Goal: Transaction & Acquisition: Purchase product/service

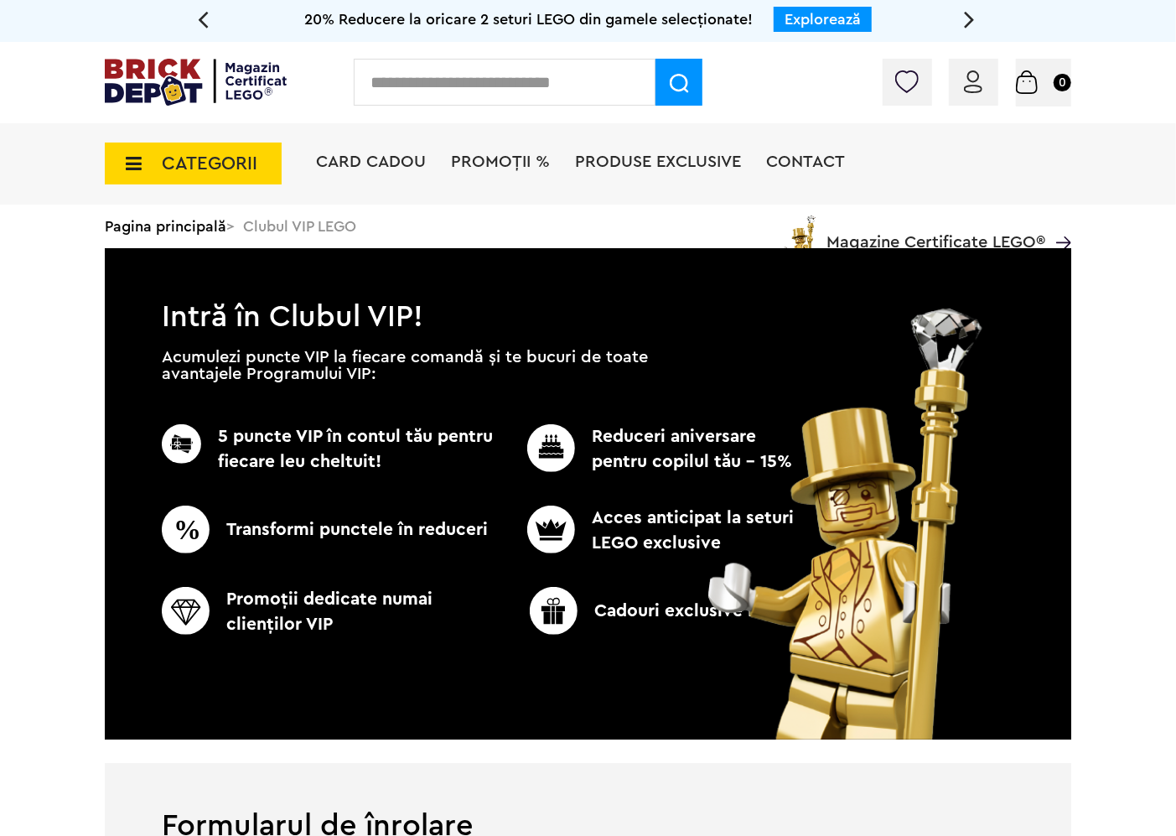
click at [443, 85] on input "text" at bounding box center [505, 82] width 302 height 47
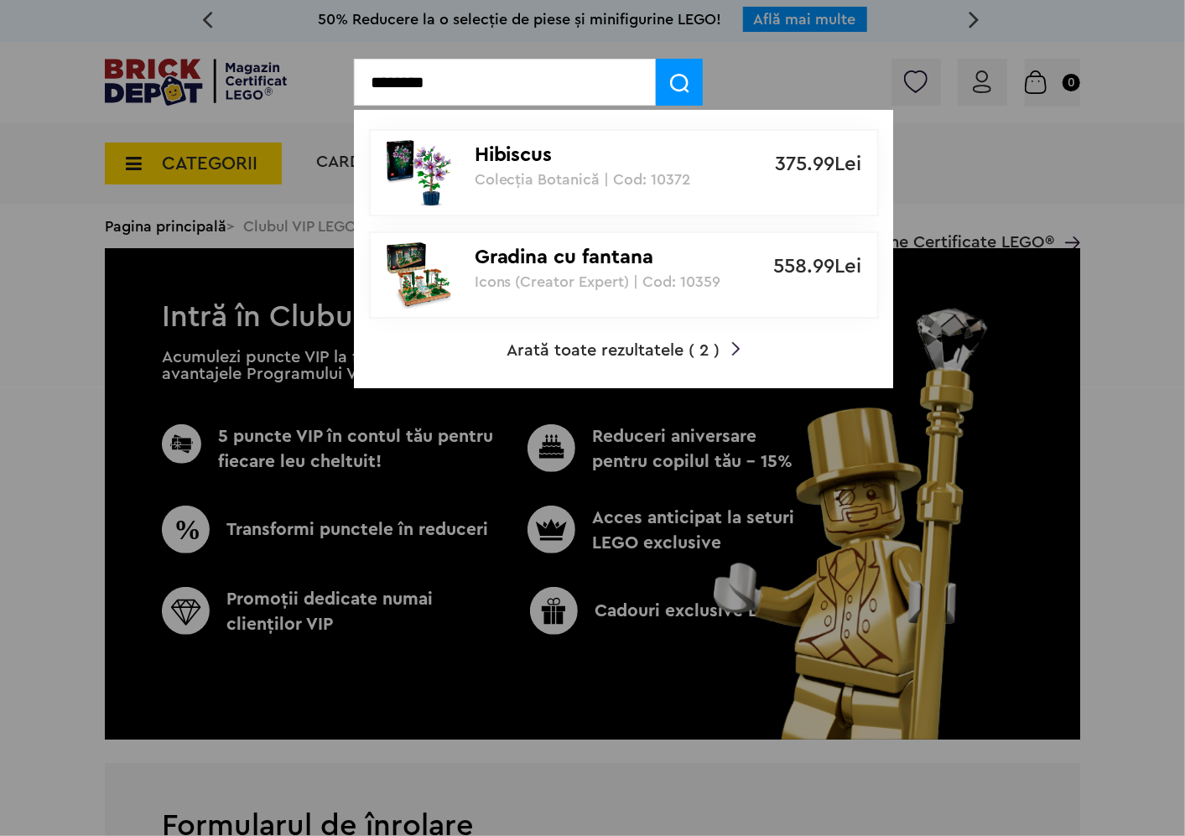
type input "********"
click at [500, 137] on div "Hibiscus Colecția Botanică | Cod: 10372" at bounding box center [614, 159] width 280 height 57
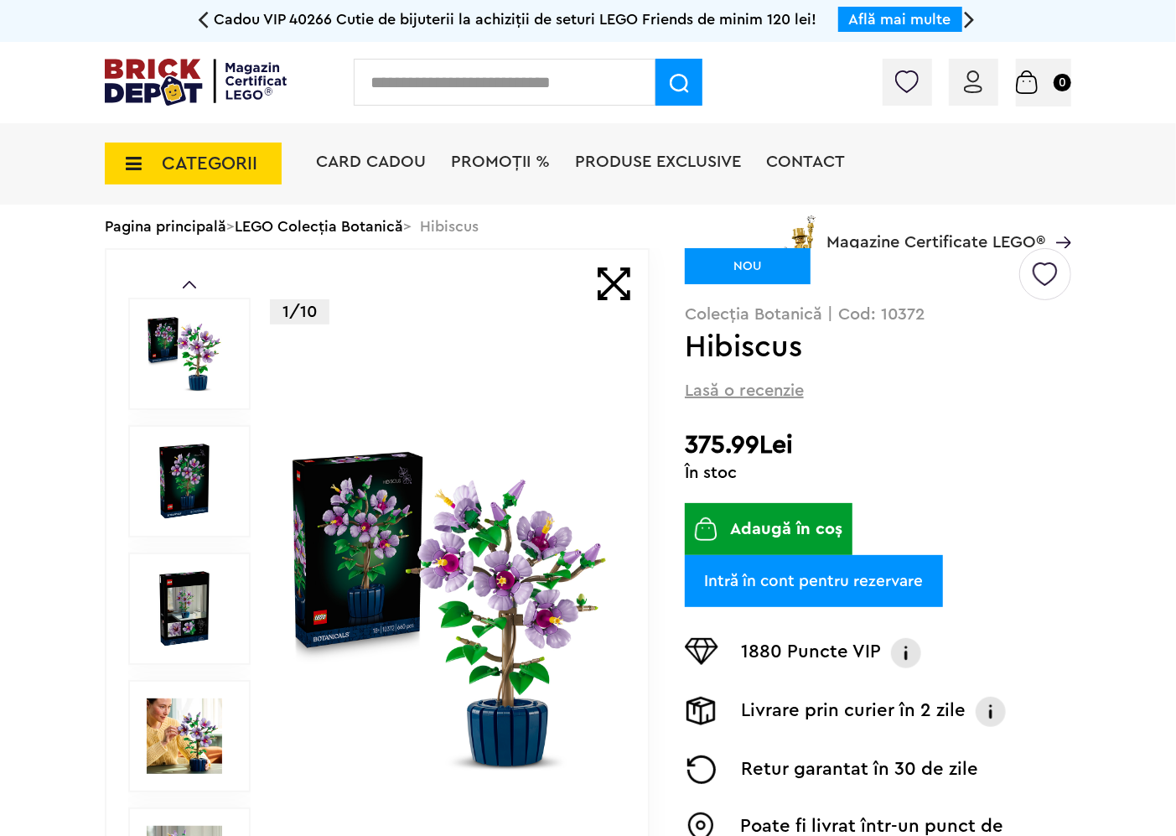
click at [898, 314] on p "Colecția Botanică | Cod: 10372" at bounding box center [878, 314] width 386 height 17
copy p "10372"
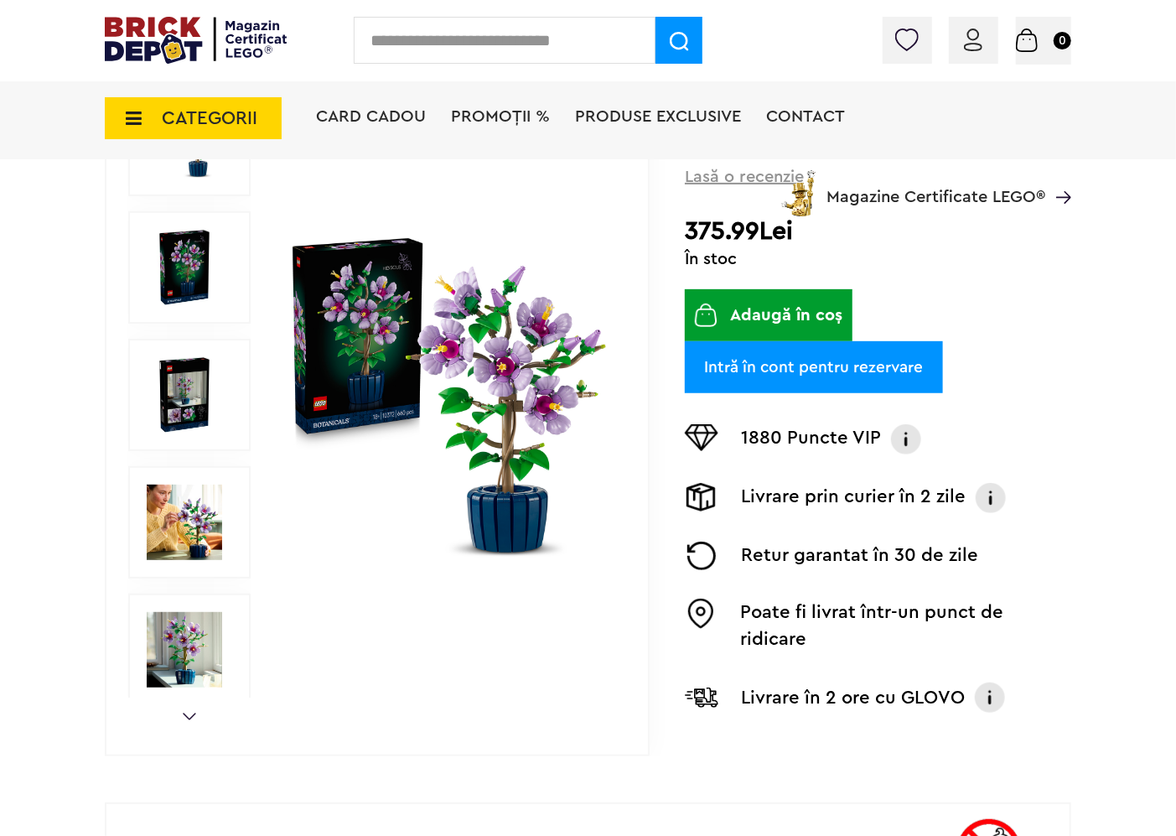
scroll to position [93, 0]
